Goal: Use online tool/utility: Utilize a website feature to perform a specific function

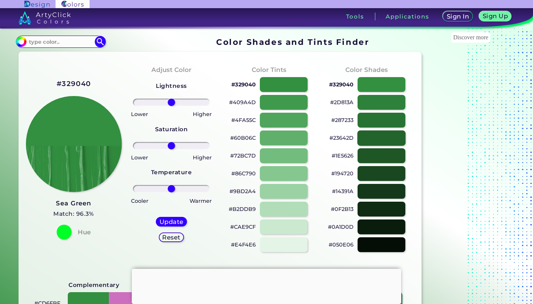
click at [394, 136] on div at bounding box center [382, 137] width 48 height 15
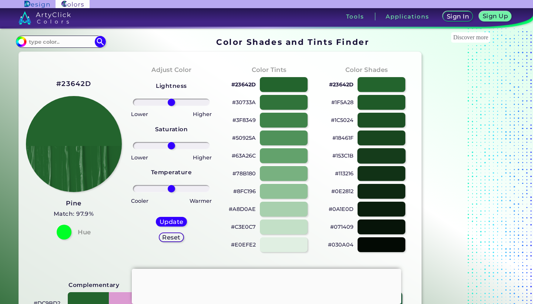
click at [396, 154] on div at bounding box center [382, 155] width 48 height 15
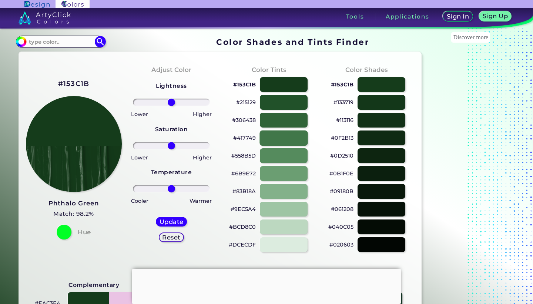
click at [284, 135] on div at bounding box center [284, 137] width 48 height 15
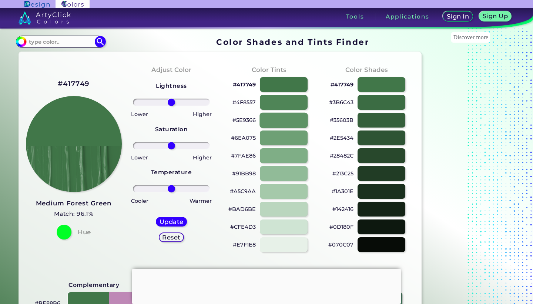
click at [282, 118] on div at bounding box center [284, 119] width 48 height 15
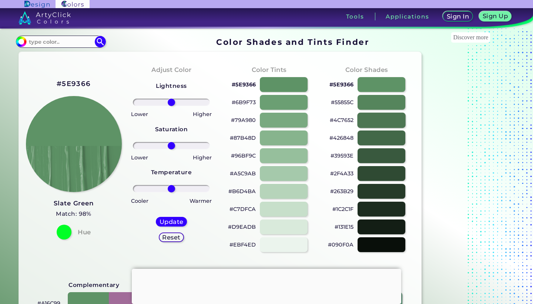
click at [384, 118] on div at bounding box center [382, 119] width 48 height 15
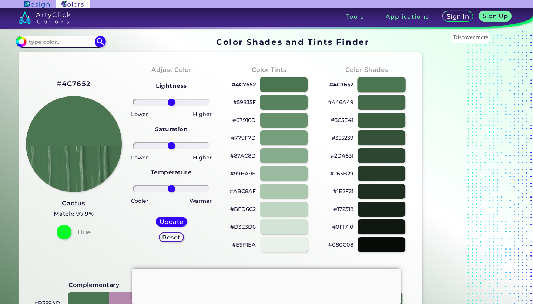
click at [384, 81] on div at bounding box center [382, 84] width 48 height 15
click at [383, 102] on div at bounding box center [382, 101] width 48 height 15
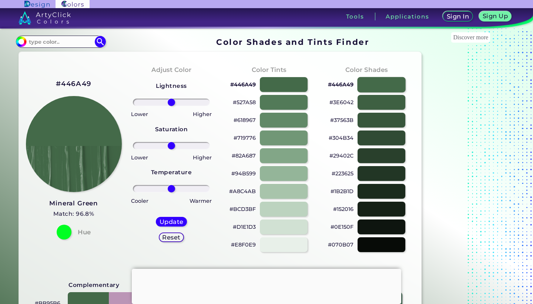
click at [394, 86] on div at bounding box center [382, 84] width 48 height 15
click at [284, 84] on div at bounding box center [284, 84] width 48 height 15
click at [285, 104] on div at bounding box center [284, 101] width 48 height 15
type input "#527a58"
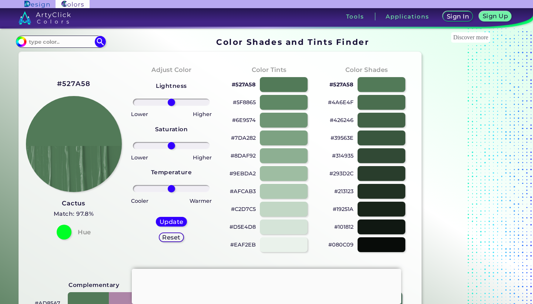
click at [37, 1] on img at bounding box center [36, 4] width 25 height 7
